Goal: Task Accomplishment & Management: Manage account settings

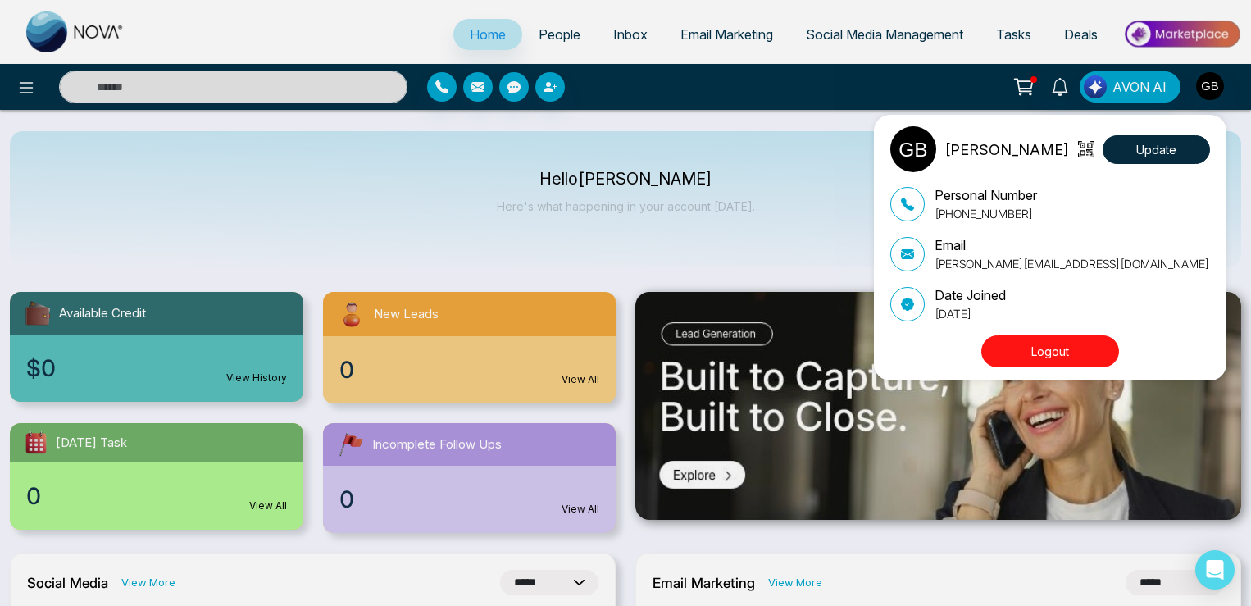
select select "*"
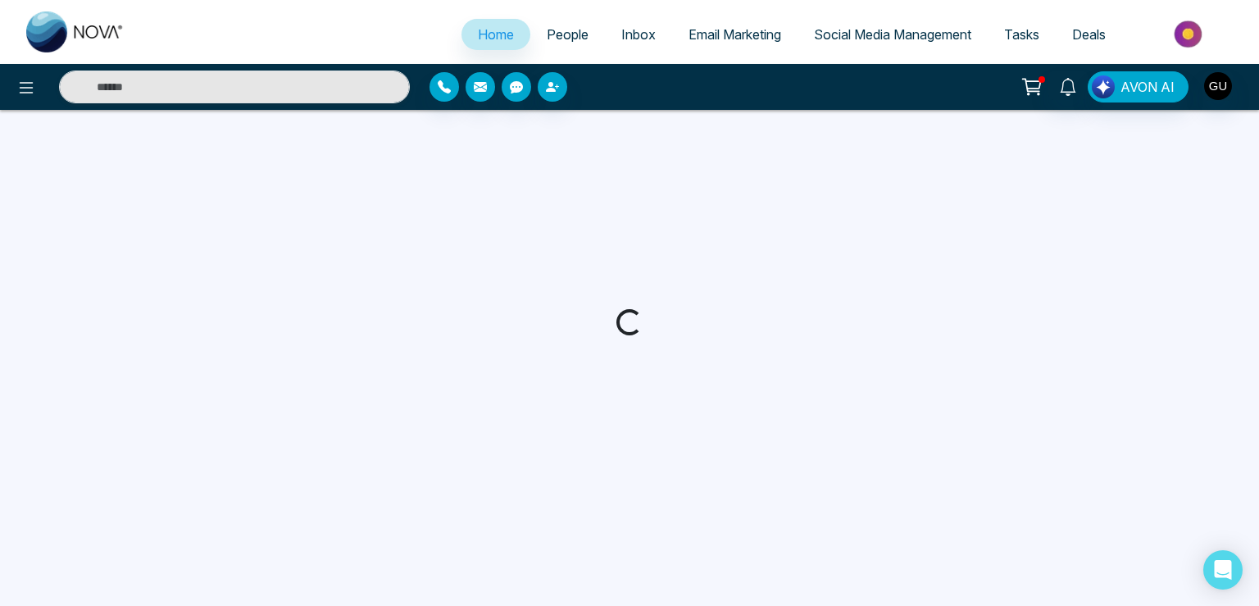
select select "*"
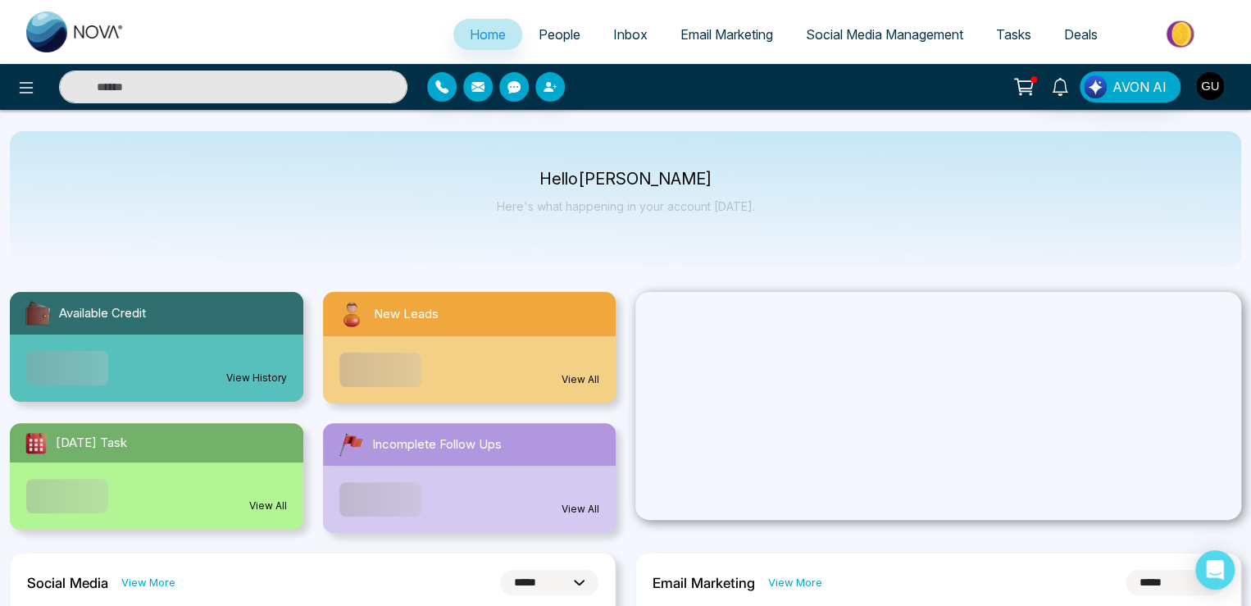
click at [1216, 86] on img "button" at bounding box center [1210, 86] width 28 height 28
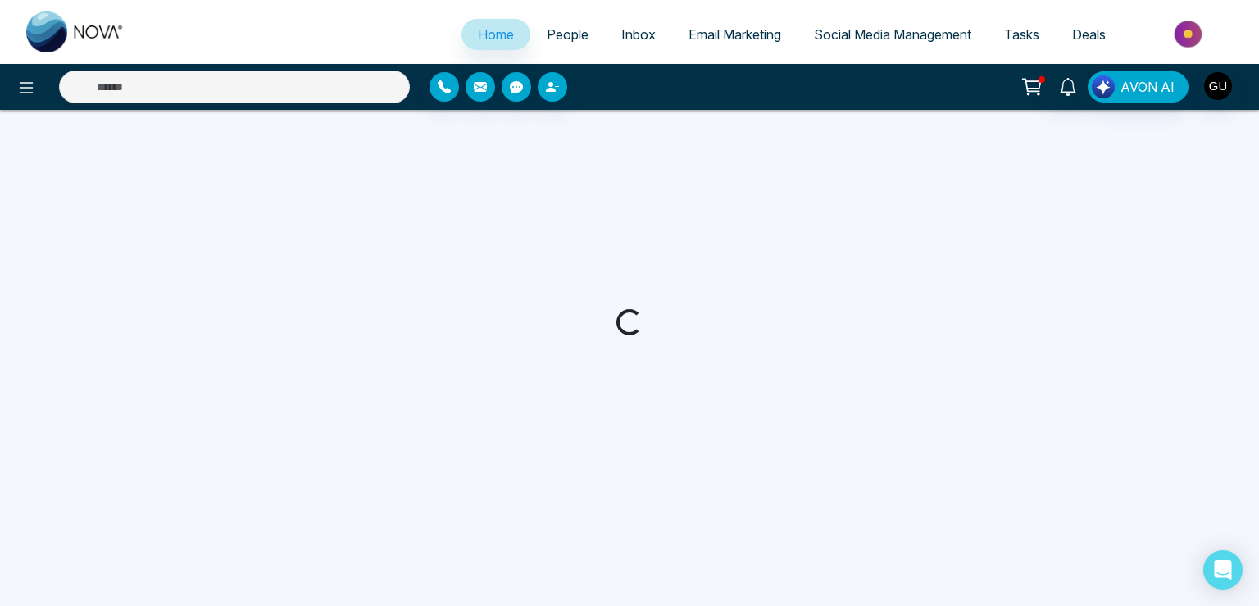
select select "*"
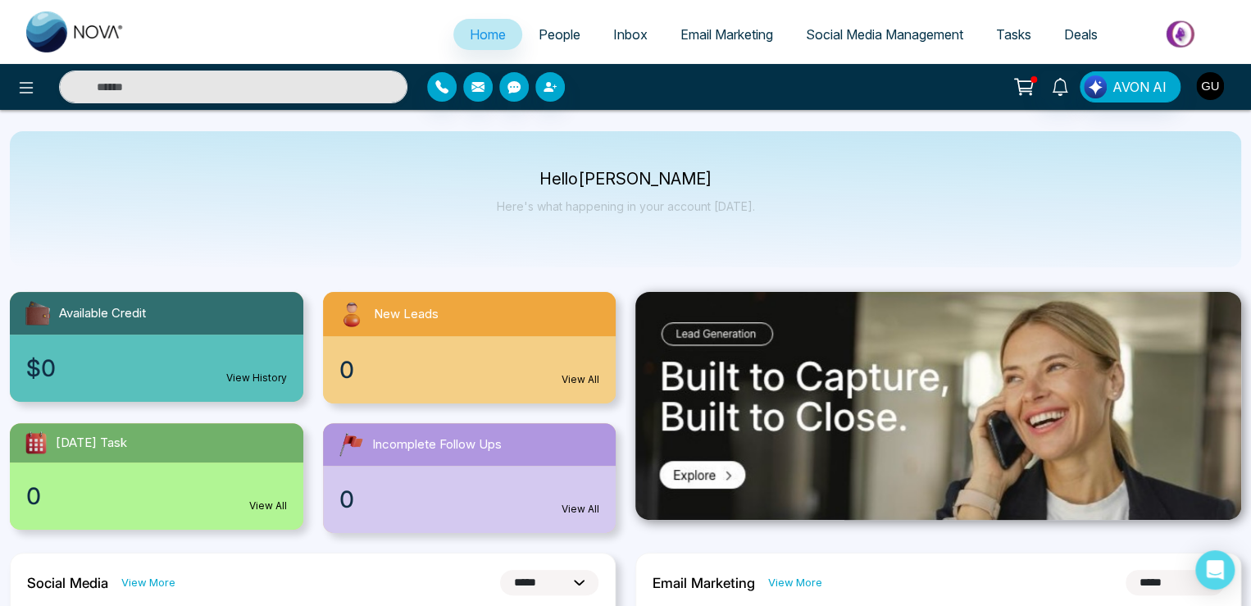
click at [1205, 89] on img "button" at bounding box center [1210, 86] width 28 height 28
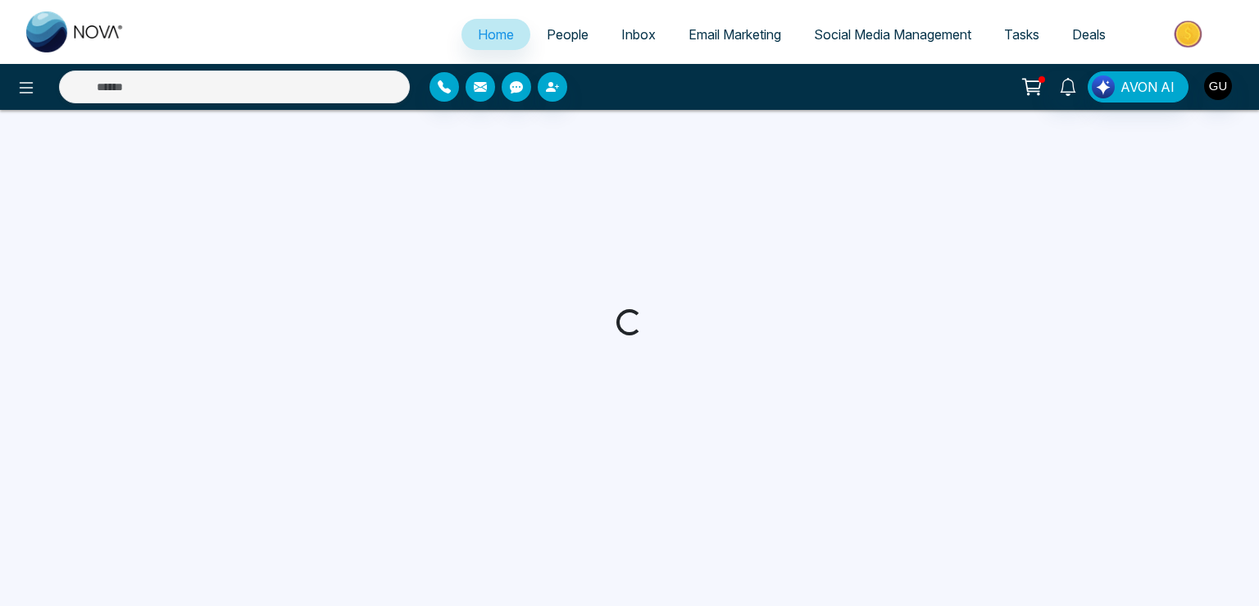
select select "*"
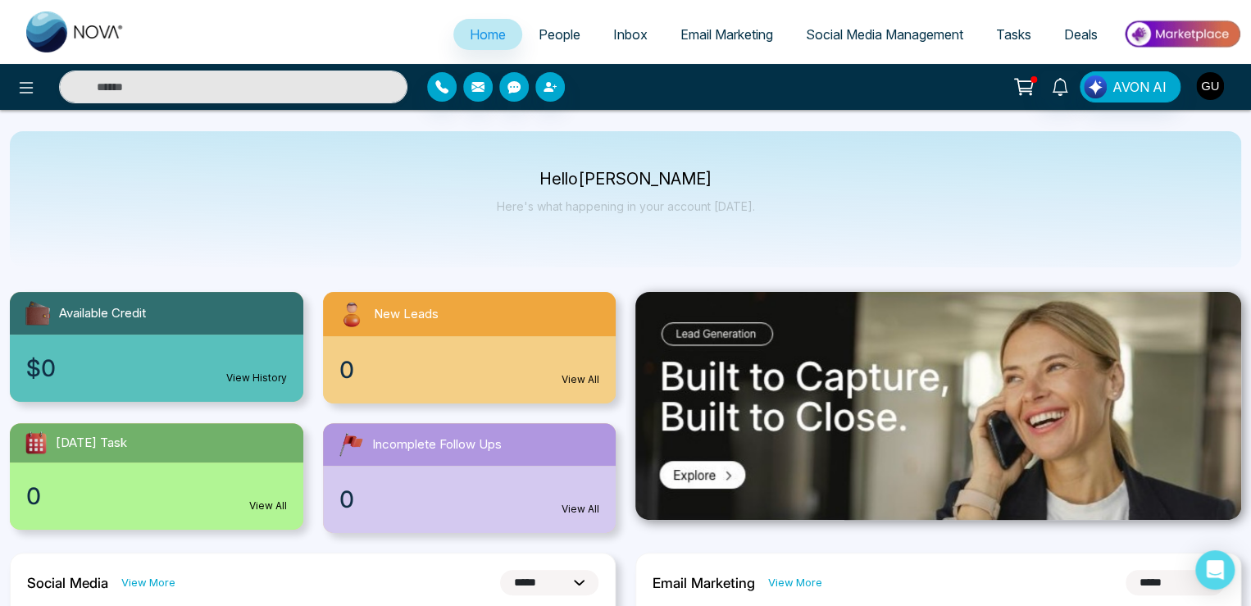
click at [1211, 84] on img "button" at bounding box center [1210, 86] width 28 height 28
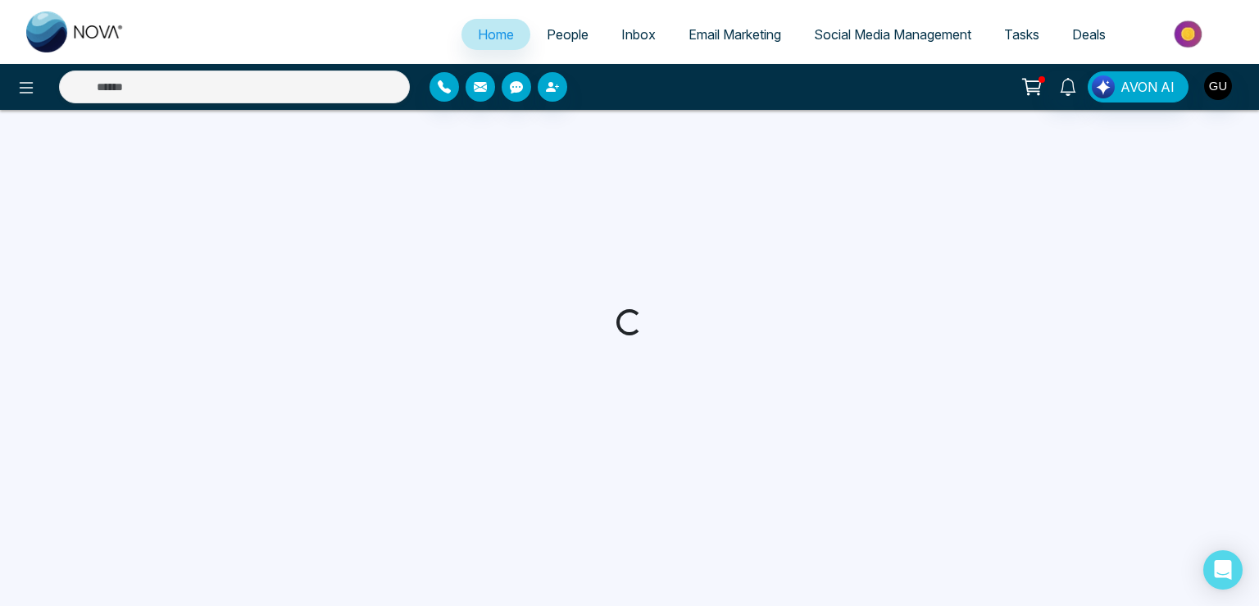
select select "*"
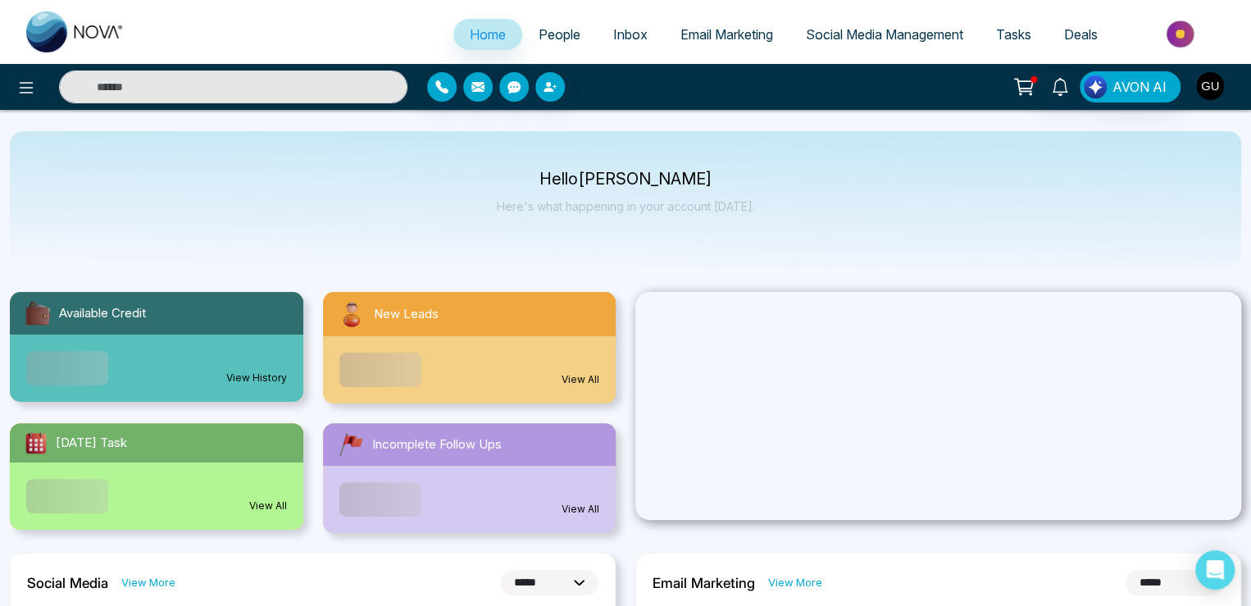
click at [1217, 94] on img "button" at bounding box center [1210, 86] width 28 height 28
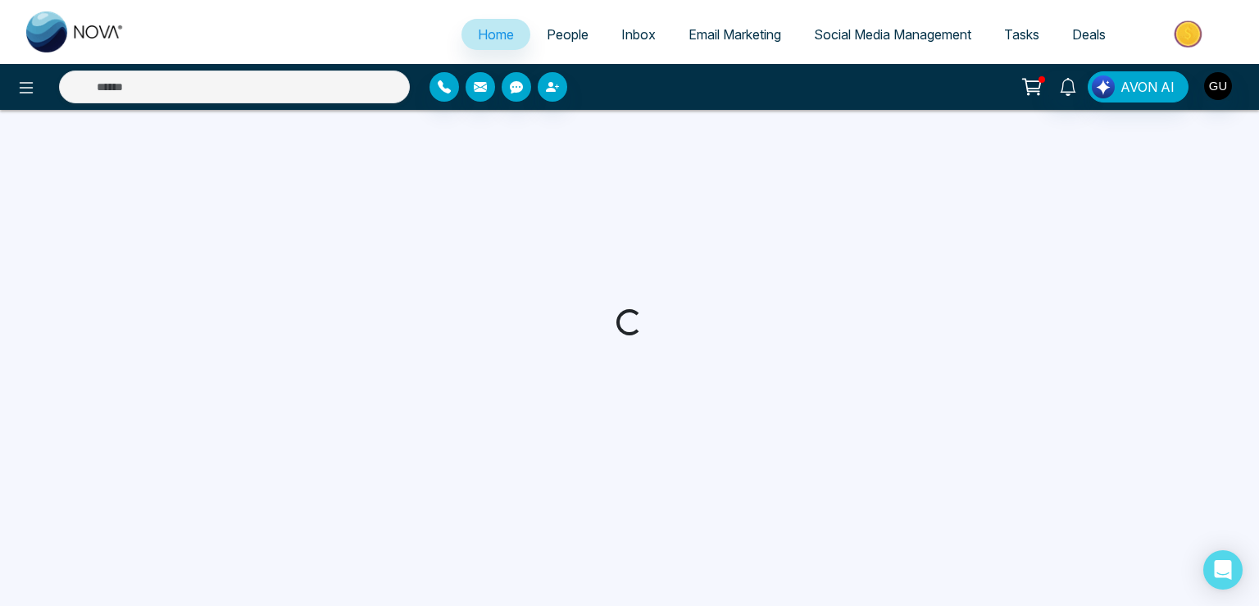
select select "*"
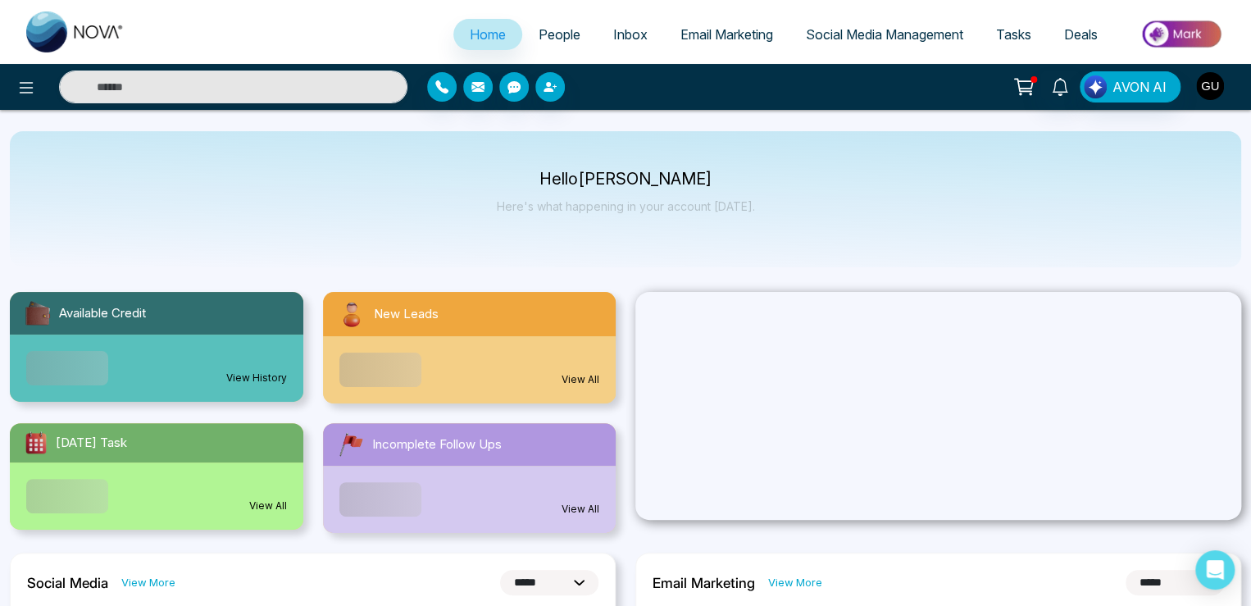
click at [1209, 87] on img "button" at bounding box center [1210, 86] width 28 height 28
